Goal: Check status: Check status

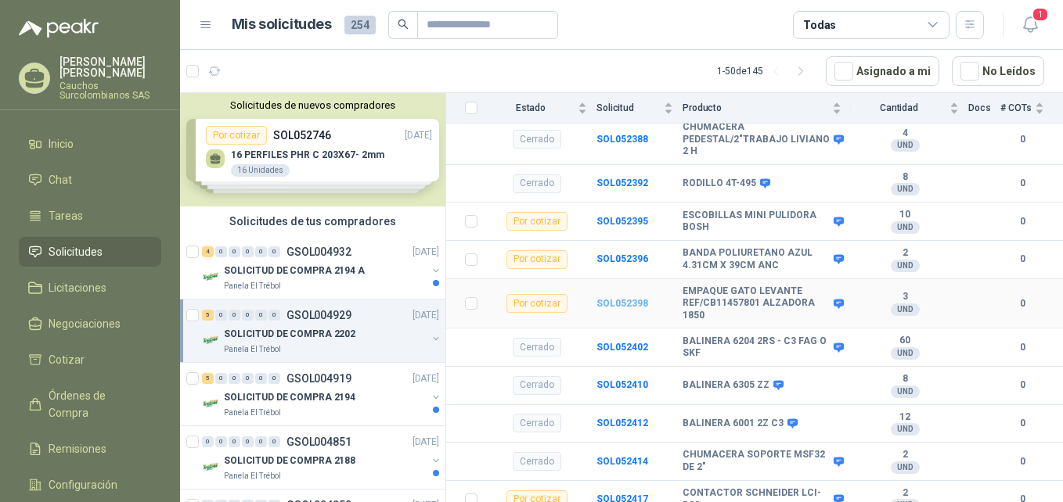
click at [611, 298] on b "SOL052398" at bounding box center [622, 303] width 52 height 11
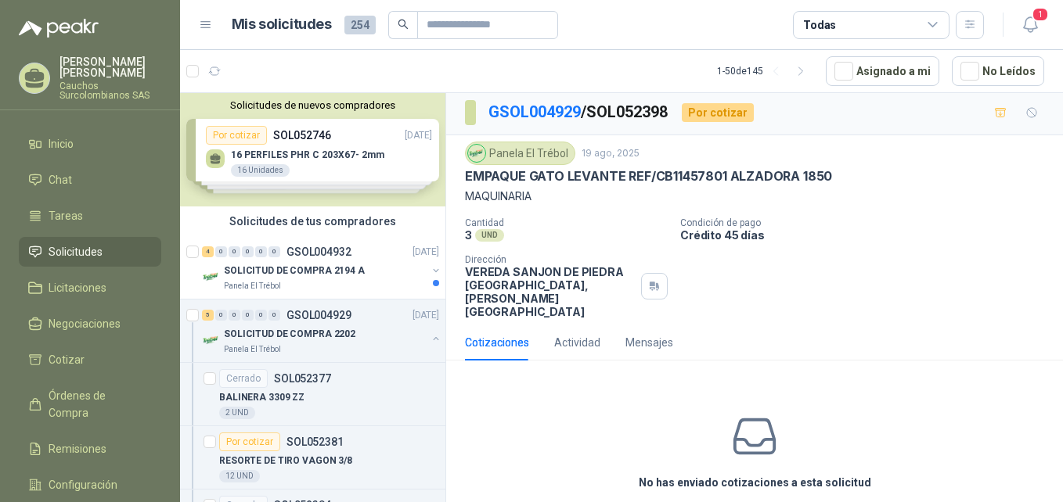
scroll to position [41, 0]
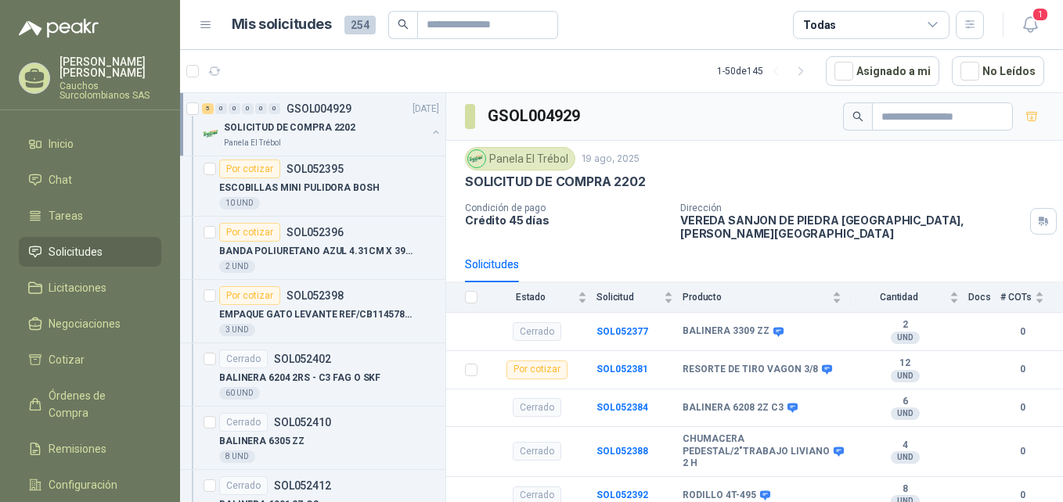
scroll to position [534, 0]
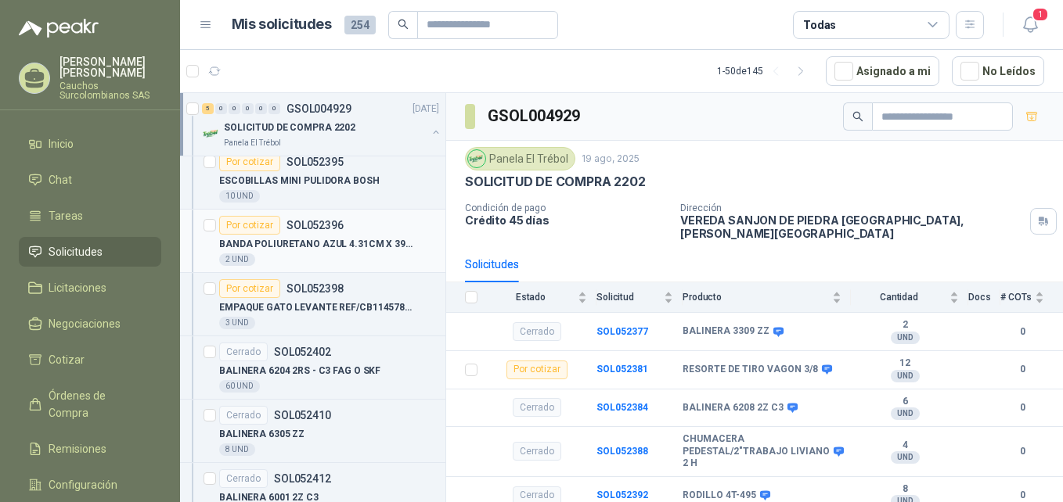
click at [348, 251] on p "BANDA POLIURETANO AZUL 4.31CM X 39CM ANC" at bounding box center [316, 244] width 195 height 15
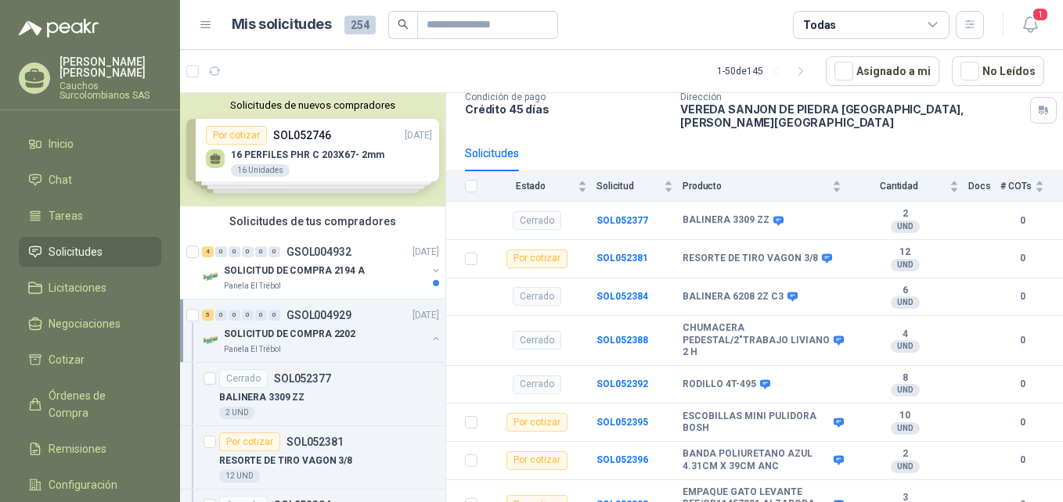
scroll to position [108, 0]
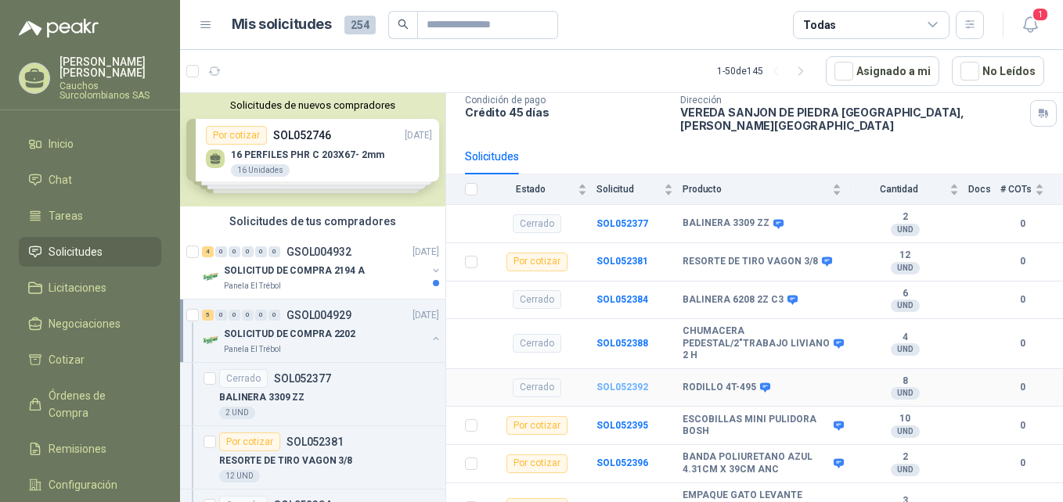
click at [624, 382] on b "SOL052392" at bounding box center [622, 387] width 52 height 11
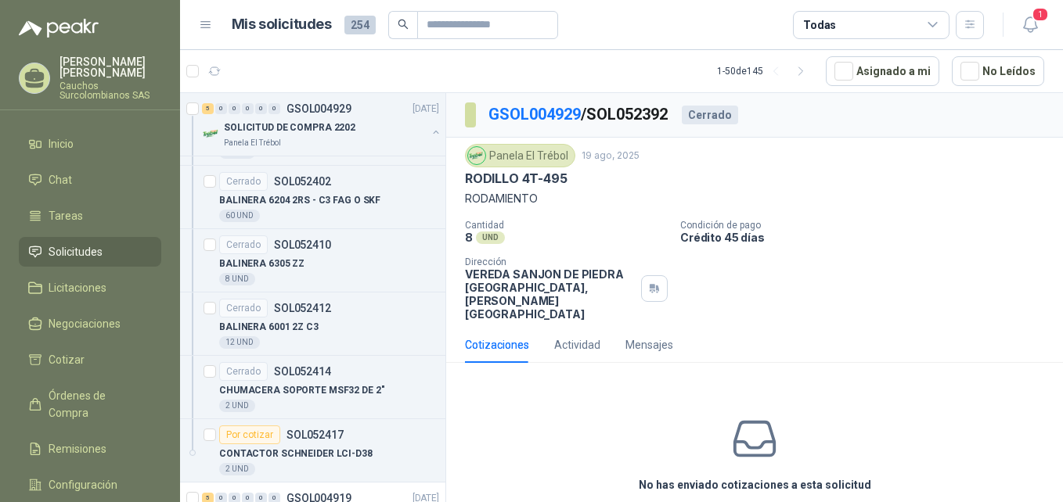
scroll to position [850, 0]
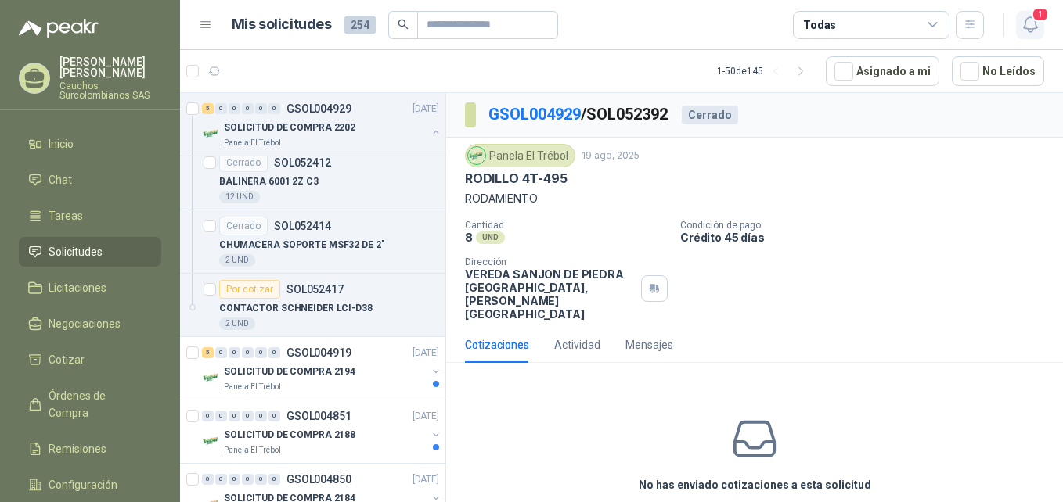
click at [1031, 27] on icon "button" at bounding box center [1030, 25] width 20 height 20
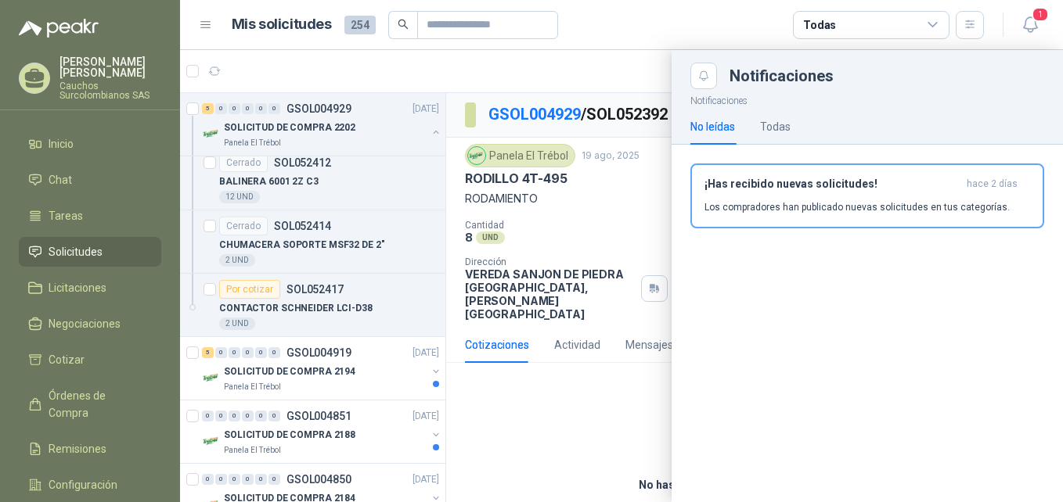
click at [481, 70] on div at bounding box center [621, 276] width 883 height 452
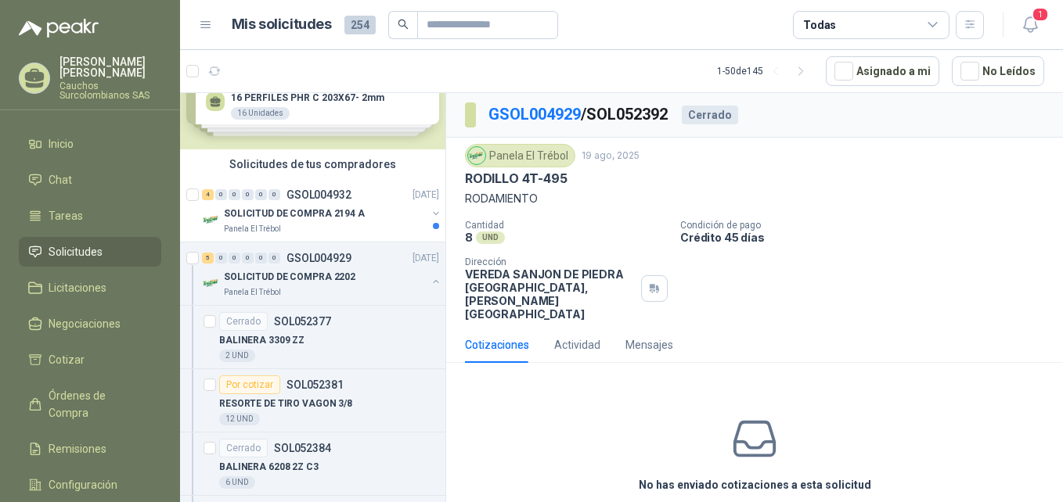
scroll to position [0, 0]
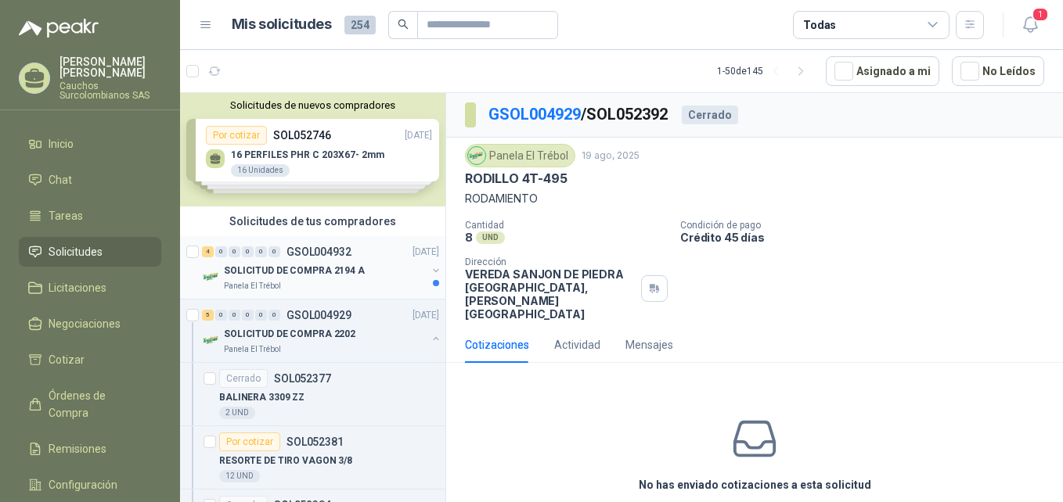
click at [339, 268] on p "SOLICITUD DE COMPRA 2194 A" at bounding box center [294, 271] width 141 height 15
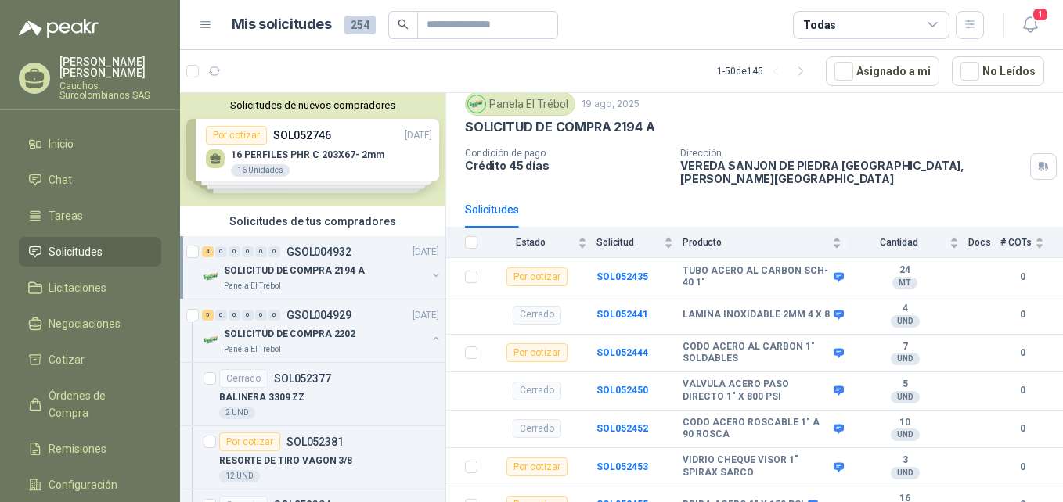
scroll to position [60, 0]
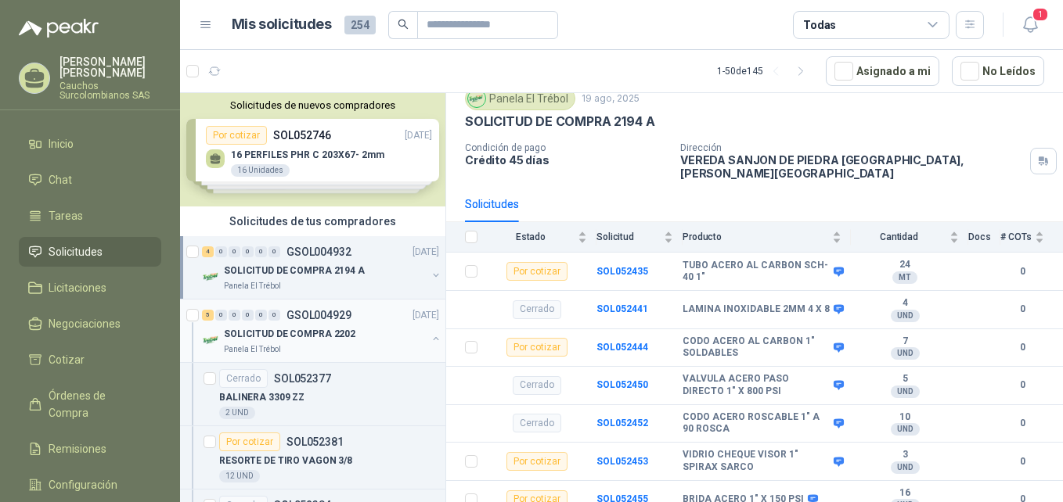
click at [317, 336] on p "SOLICITUD DE COMPRA 2202" at bounding box center [289, 334] width 131 height 15
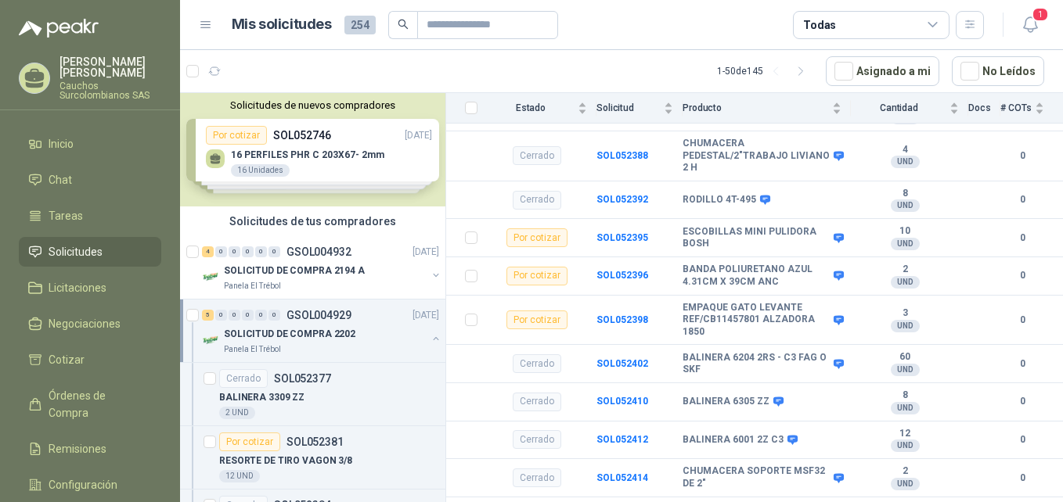
scroll to position [312, 0]
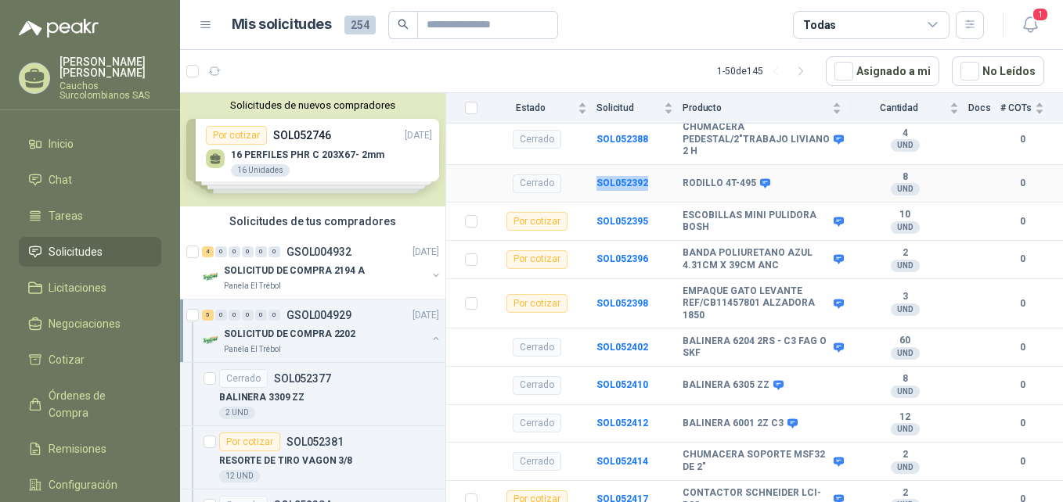
drag, startPoint x: 649, startPoint y: 167, endPoint x: 592, endPoint y: 172, distance: 57.4
click at [592, 172] on tr "Cerrado SOL052392 RODILLO 4T-495 8 UND  0" at bounding box center [754, 184] width 617 height 38
drag, startPoint x: 592, startPoint y: 172, endPoint x: 597, endPoint y: 293, distance: 121.4
click at [597, 293] on td "SOL052398" at bounding box center [639, 304] width 86 height 50
